Goal: Transaction & Acquisition: Purchase product/service

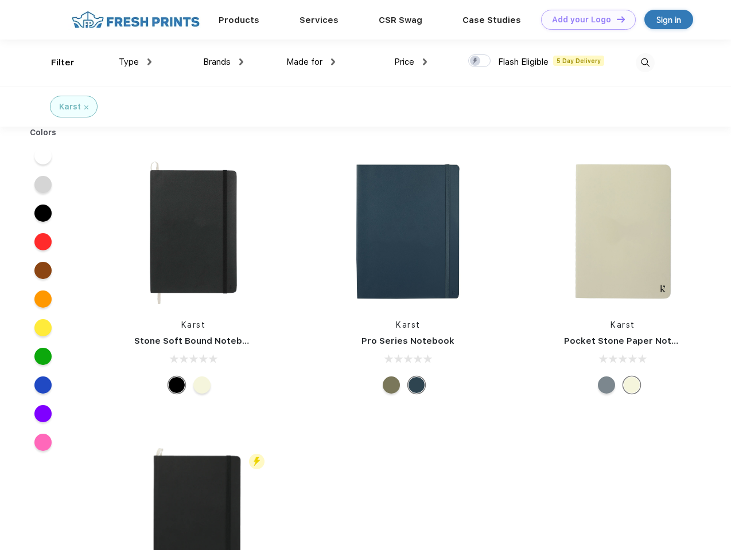
click at [584, 19] on link "Add your Logo Design Tool" at bounding box center [588, 20] width 95 height 20
click at [0, 0] on div "Design Tool" at bounding box center [0, 0] width 0 height 0
click at [615, 19] on link "Add your Logo Design Tool" at bounding box center [588, 20] width 95 height 20
click at [55, 63] on div "Filter" at bounding box center [63, 62] width 24 height 13
click at [135, 62] on span "Type" at bounding box center [129, 62] width 20 height 10
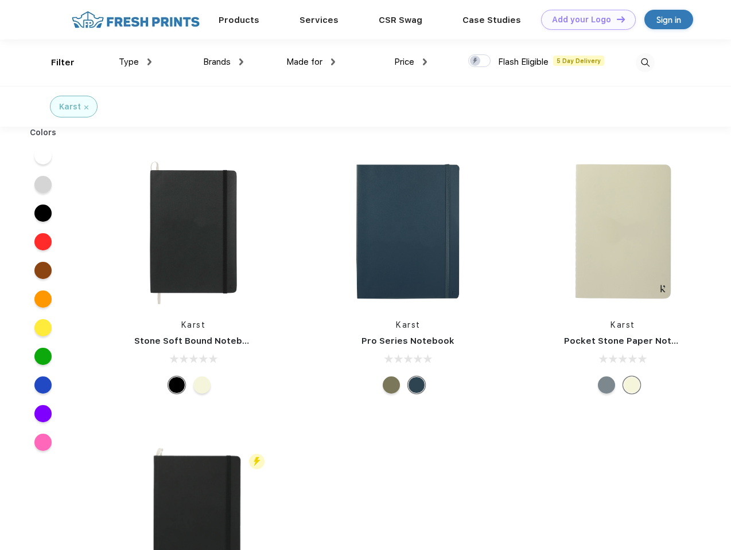
click at [223, 62] on span "Brands" at bounding box center [217, 62] width 28 height 10
click at [311, 62] on span "Made for" at bounding box center [304, 62] width 36 height 10
click at [411, 62] on span "Price" at bounding box center [404, 62] width 20 height 10
click at [479, 61] on div at bounding box center [479, 60] width 22 height 13
click at [475, 61] on input "checkbox" at bounding box center [471, 57] width 7 height 7
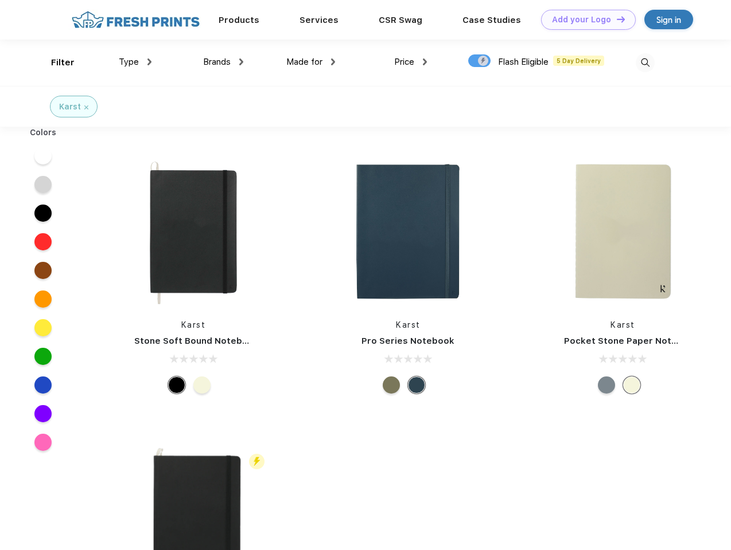
checkbox input "true"
